Goal: Navigation & Orientation: Find specific page/section

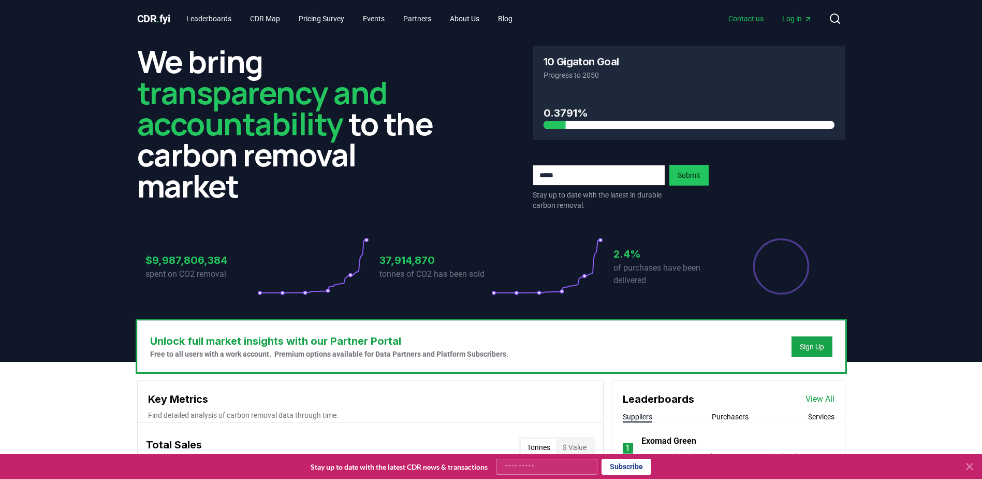
click at [741, 19] on link "Contact us" at bounding box center [746, 18] width 52 height 19
click at [483, 21] on link "About Us" at bounding box center [465, 18] width 46 height 19
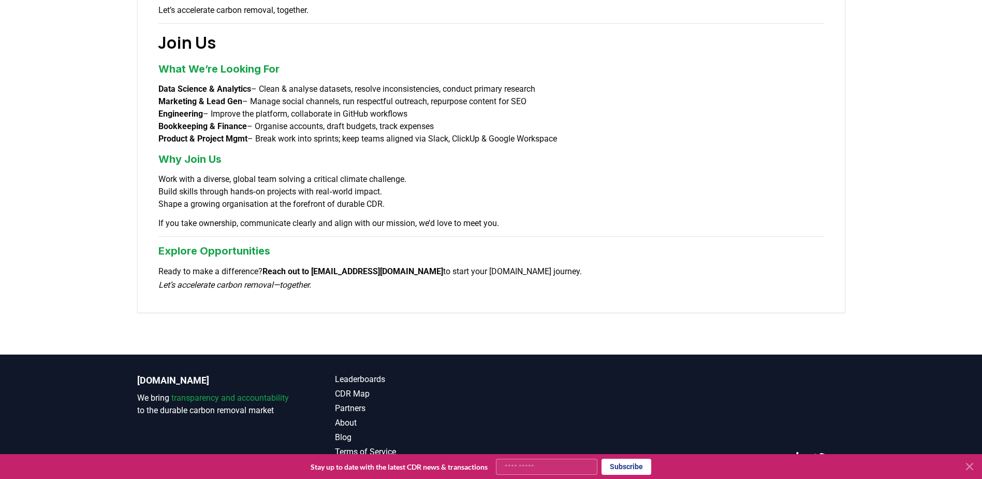
scroll to position [735, 0]
